Goal: Information Seeking & Learning: Understand process/instructions

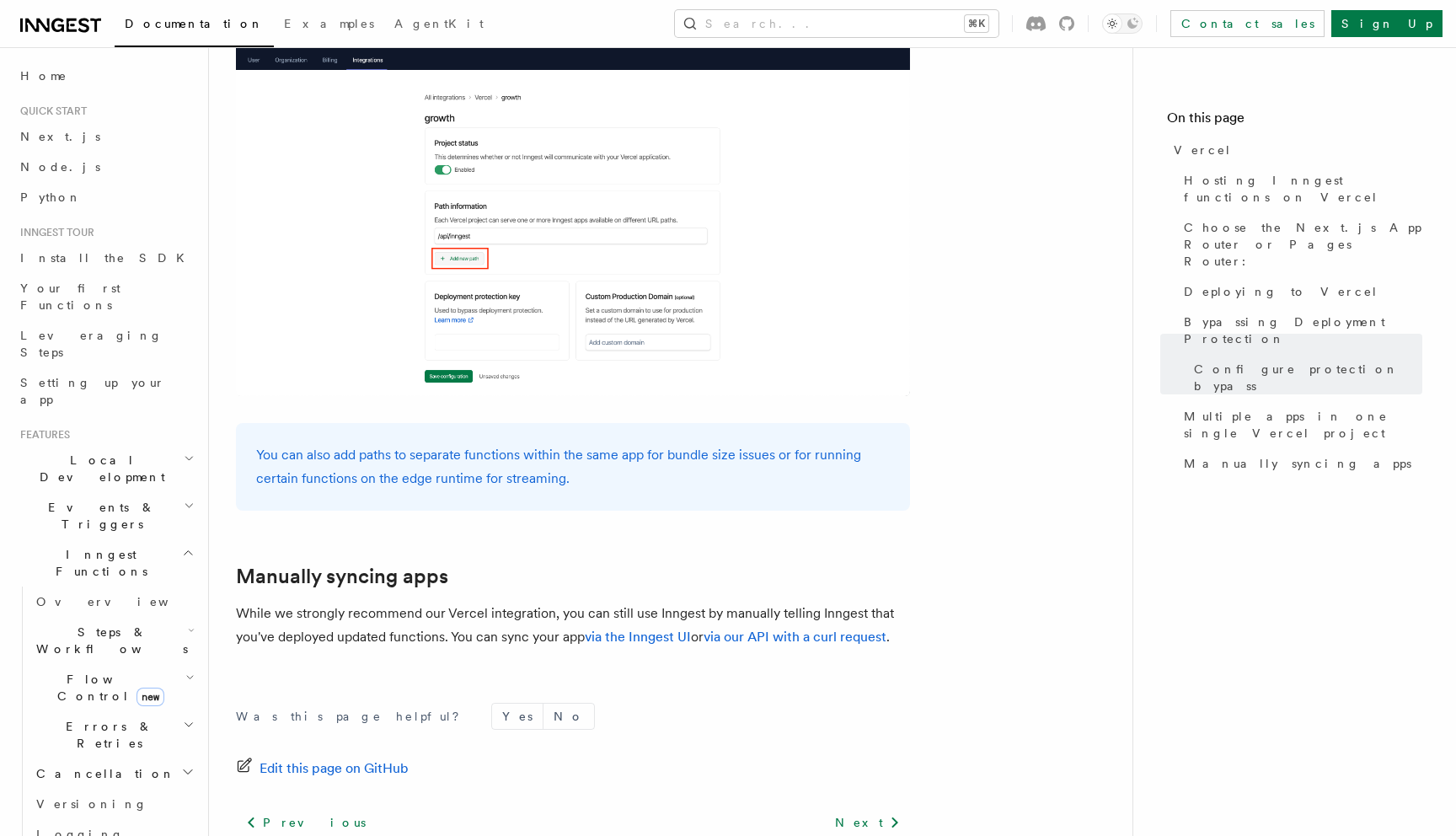
scroll to position [2704, 0]
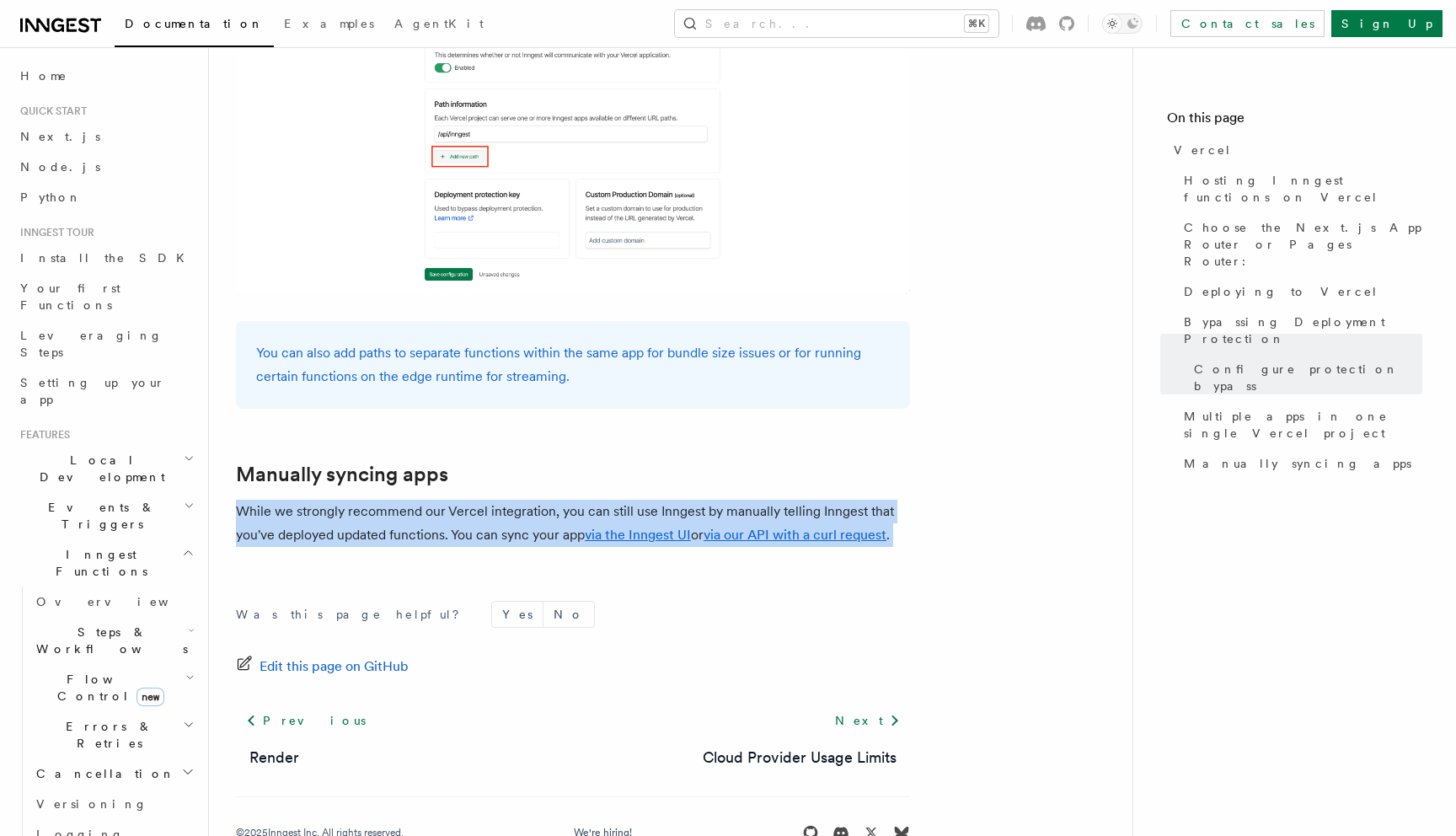
drag, startPoint x: 240, startPoint y: 462, endPoint x: 500, endPoint y: 512, distance: 264.8
drag, startPoint x: 563, startPoint y: 512, endPoint x: 444, endPoint y: 454, distance: 132.4
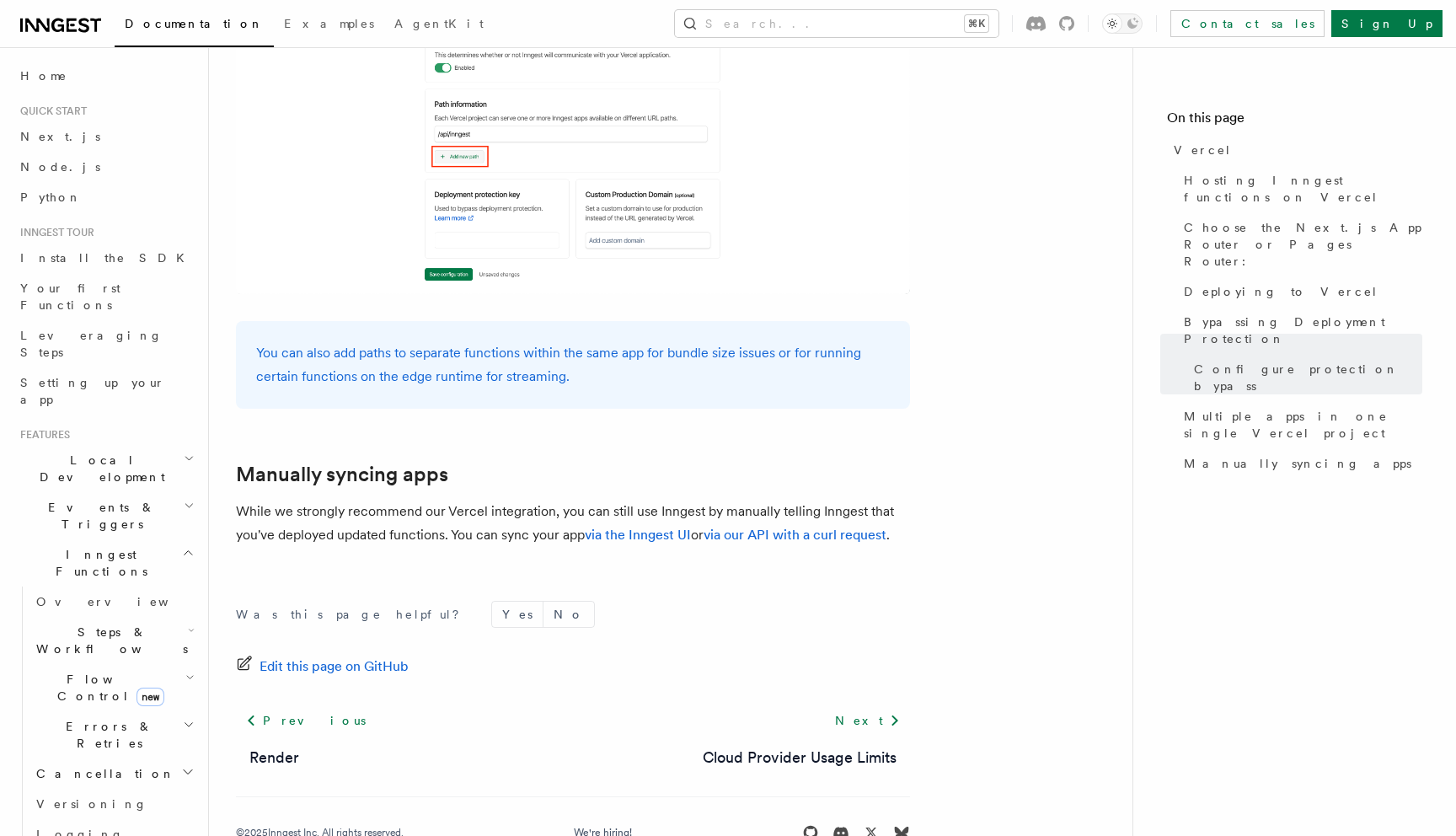
click at [444, 499] on p "While we strongly recommend our Vercel integration, you can still use Inngest b…" at bounding box center [573, 523] width 675 height 47
click at [721, 527] on link "via our API with a curl request" at bounding box center [795, 535] width 183 height 16
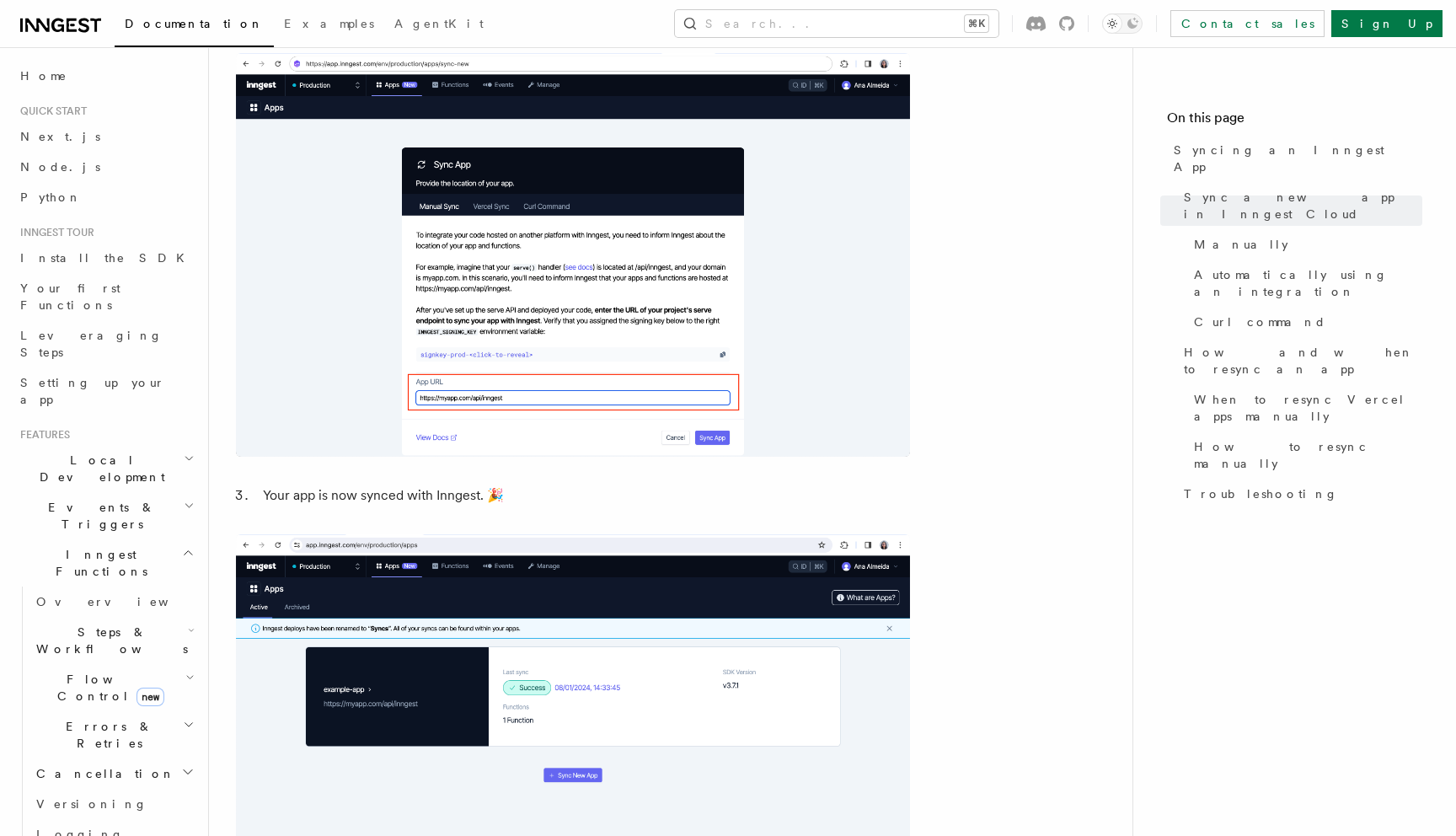
scroll to position [1449, 0]
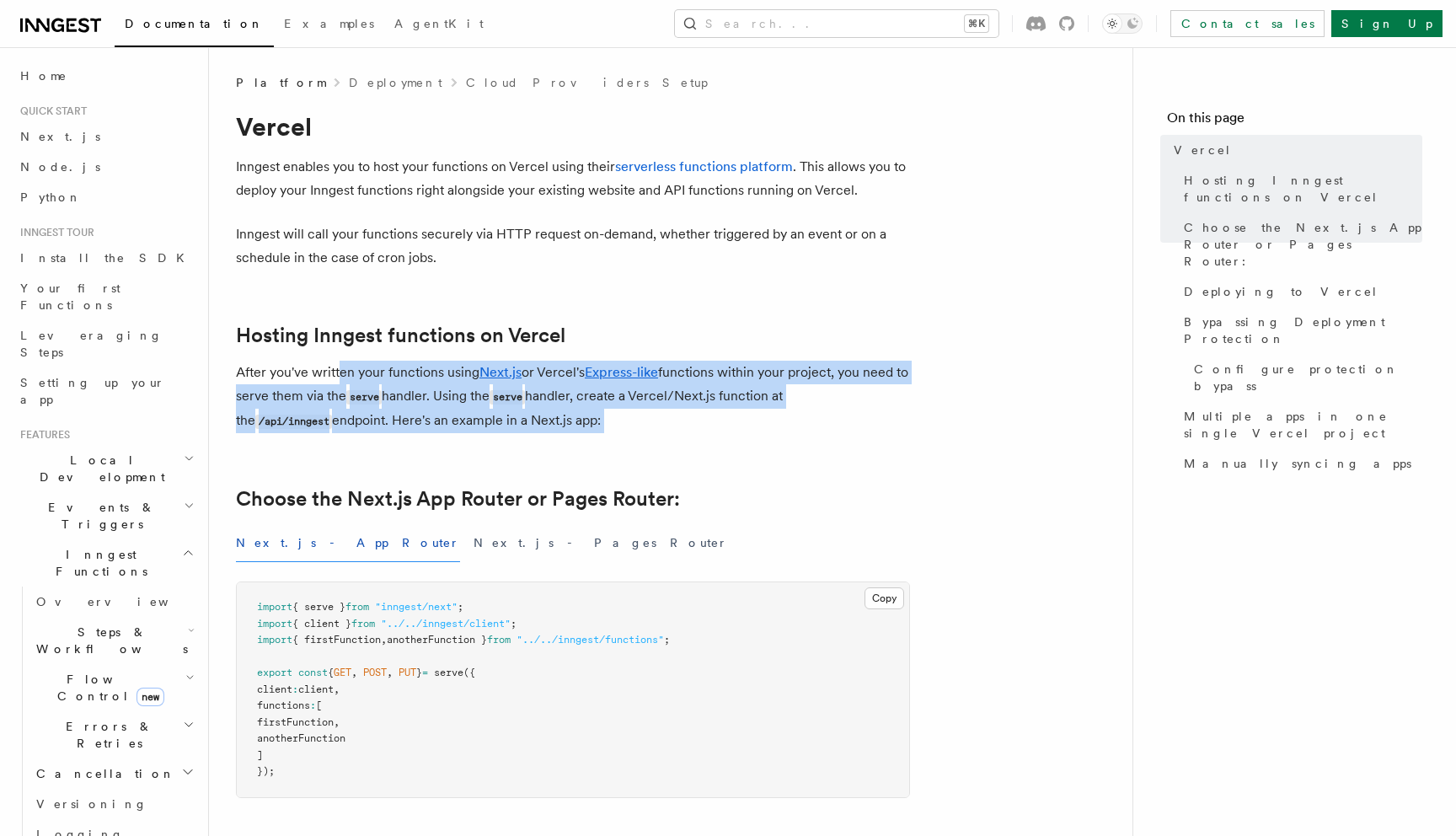
drag, startPoint x: 338, startPoint y: 372, endPoint x: 719, endPoint y: 441, distance: 387.2
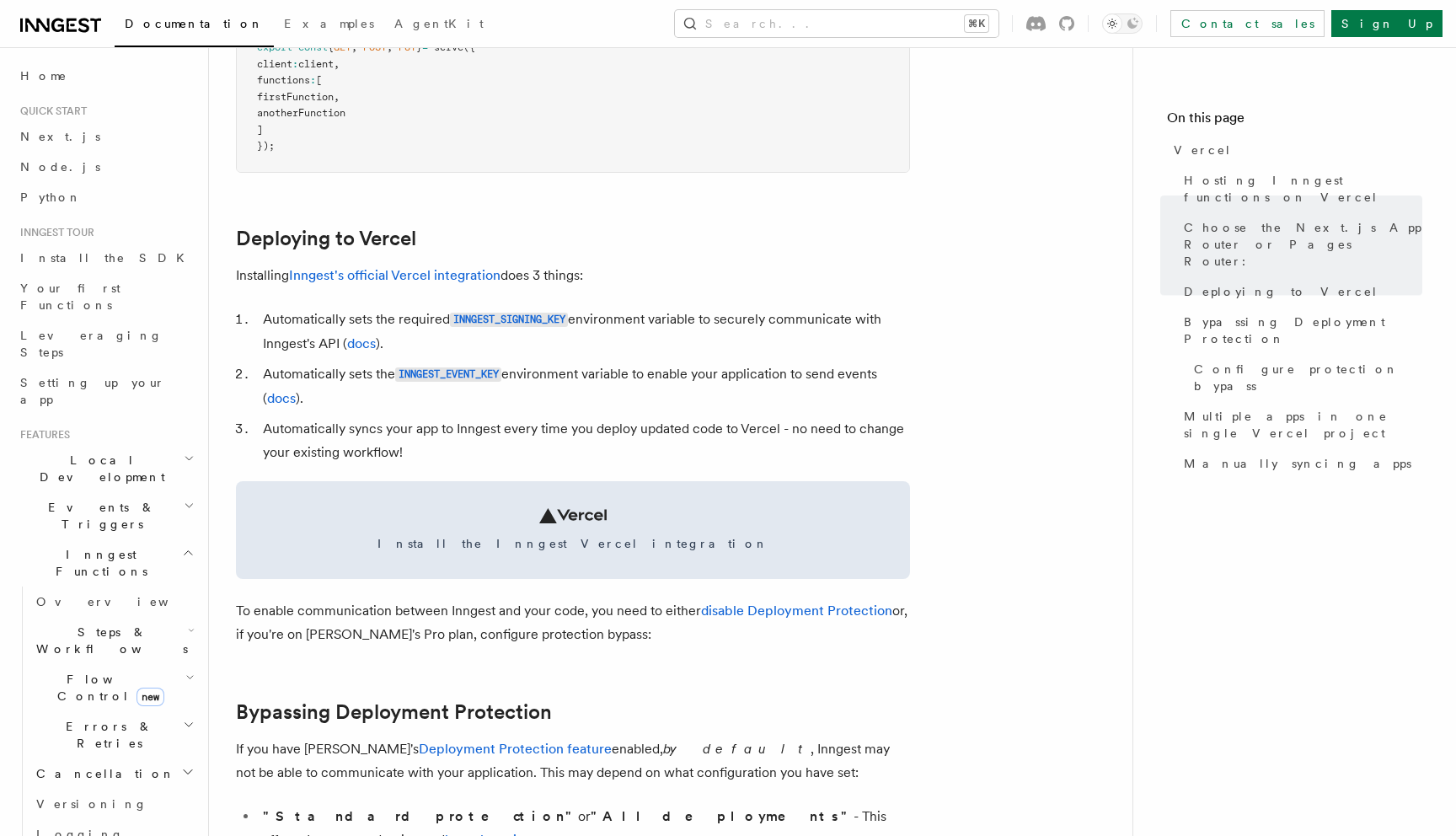
scroll to position [628, 0]
click at [413, 273] on link "Inngest's official Vercel integration" at bounding box center [394, 273] width 211 height 16
